Goal: Task Accomplishment & Management: Complete application form

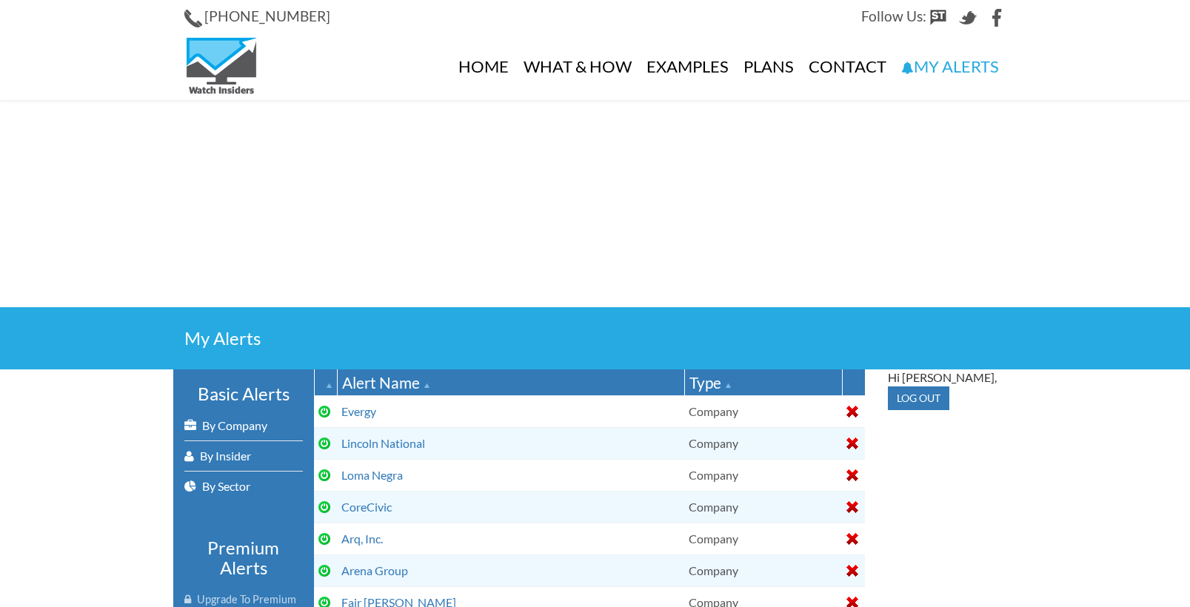
select select
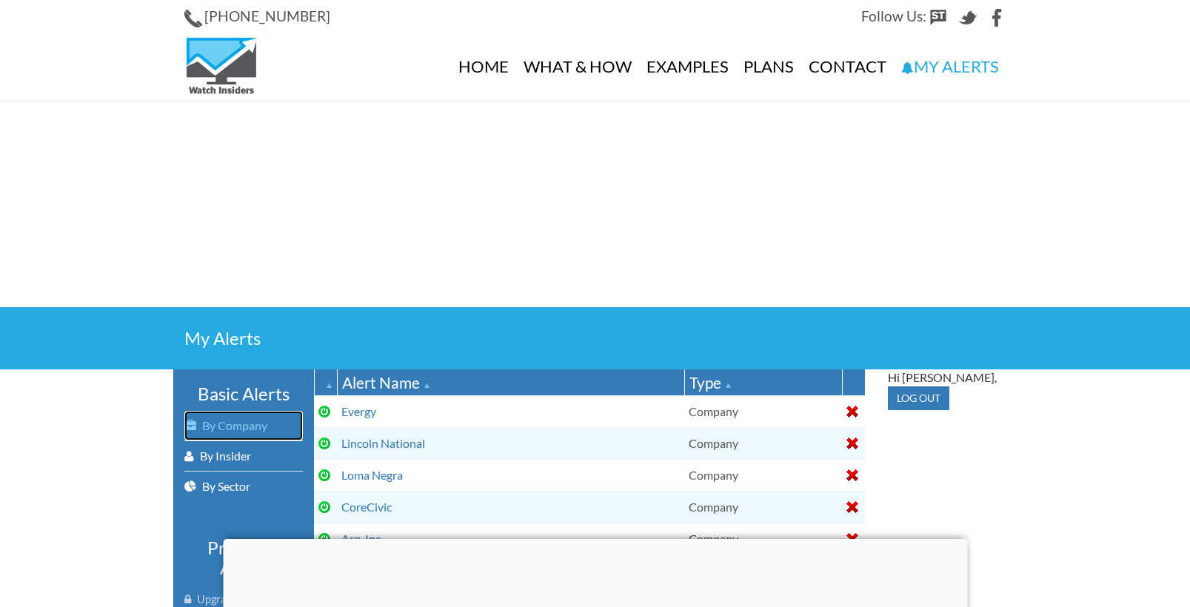
click at [242, 425] on link "By Company" at bounding box center [243, 426] width 118 height 30
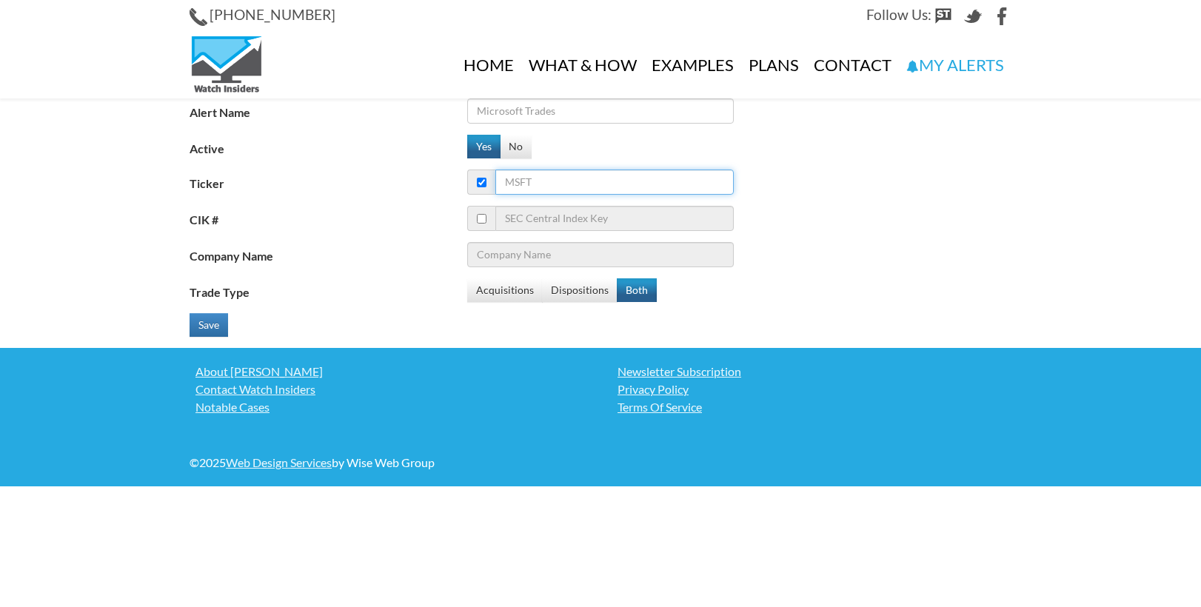
click at [576, 185] on input "Ticker" at bounding box center [614, 182] width 238 height 25
type input "a"
type input "Agilent Technologies Inc."
type input "acn"
type input "Accenture plc - Ordinary Shares - Class A"
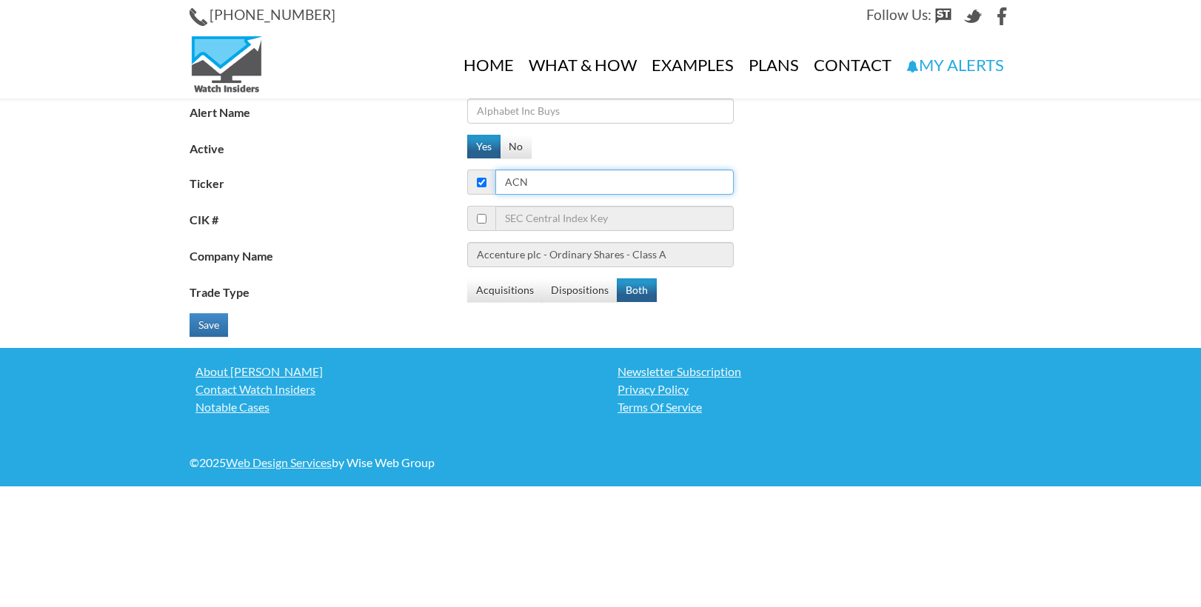
type input "acn"
click at [645, 117] on input "Alert Name" at bounding box center [600, 110] width 266 height 25
type input "Accenture"
click at [218, 320] on button "Save" at bounding box center [208, 325] width 38 height 24
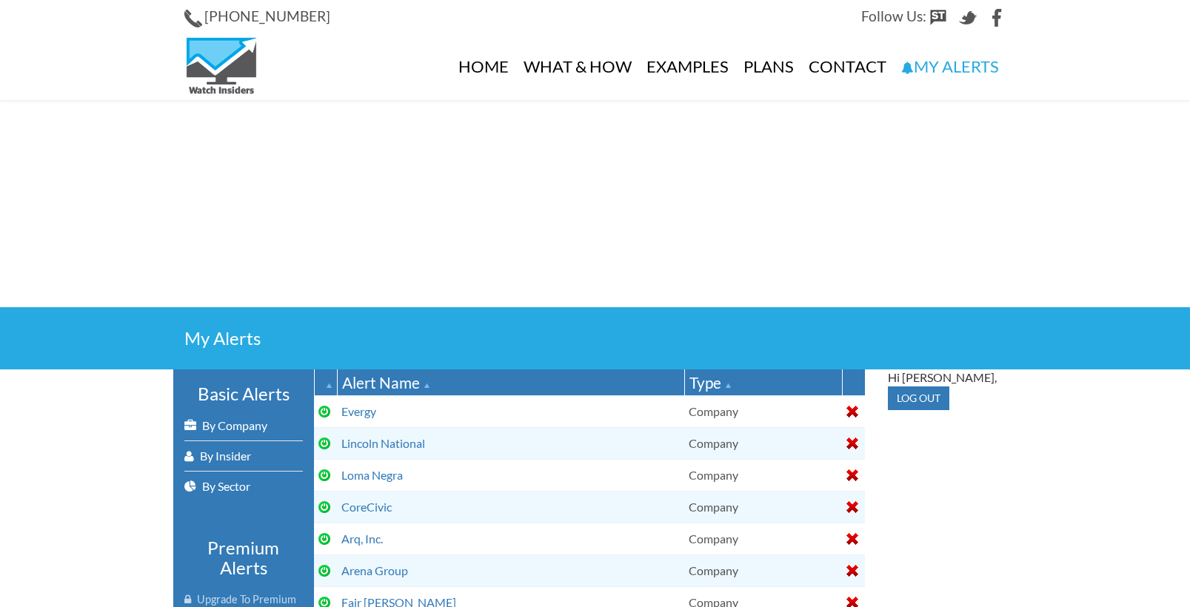
select select
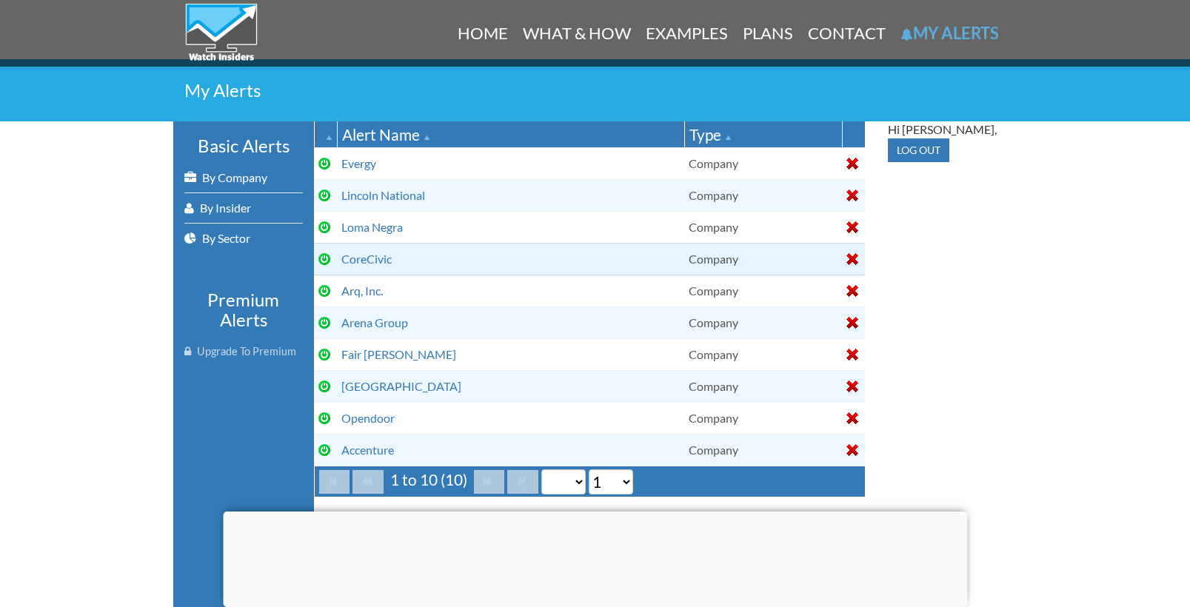
scroll to position [235, 0]
